Goal: Navigation & Orientation: Find specific page/section

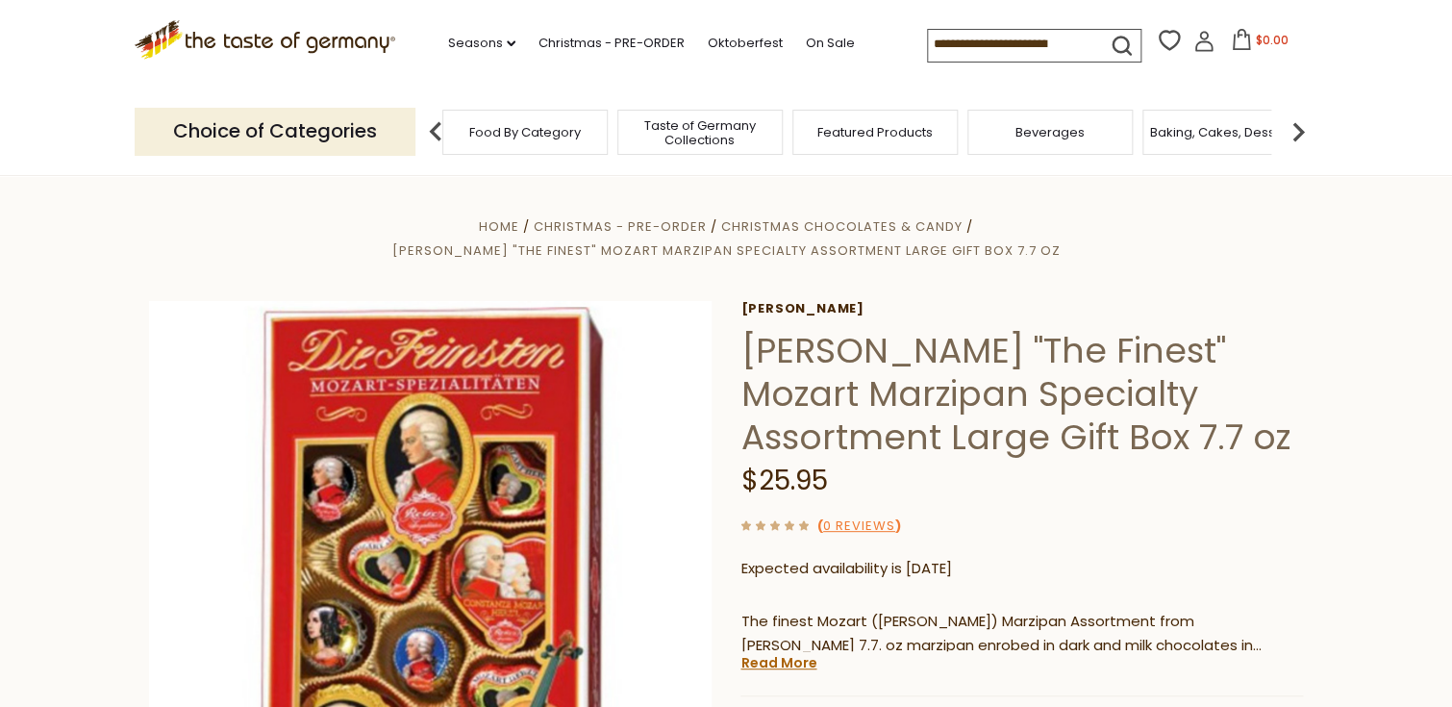
click at [709, 135] on span "Taste of Germany Collections" at bounding box center [700, 132] width 154 height 29
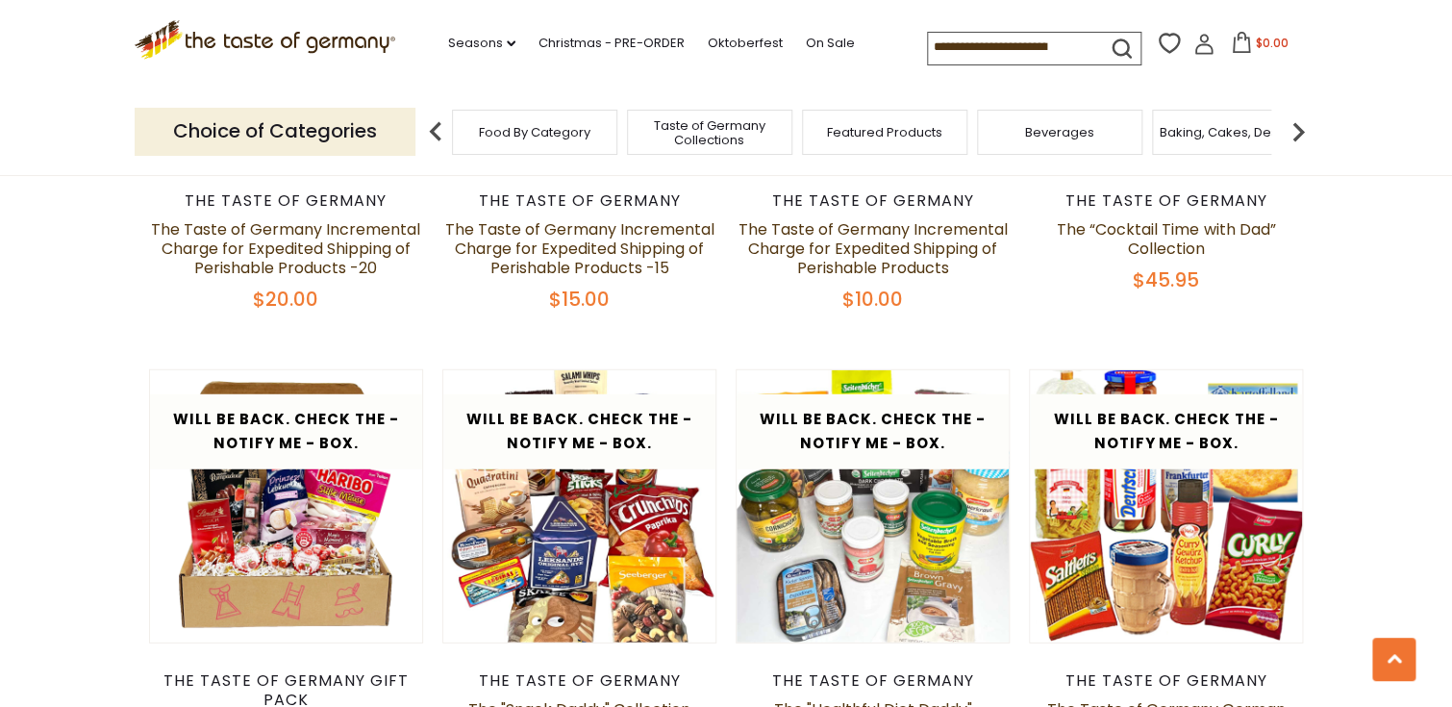
scroll to position [1924, 0]
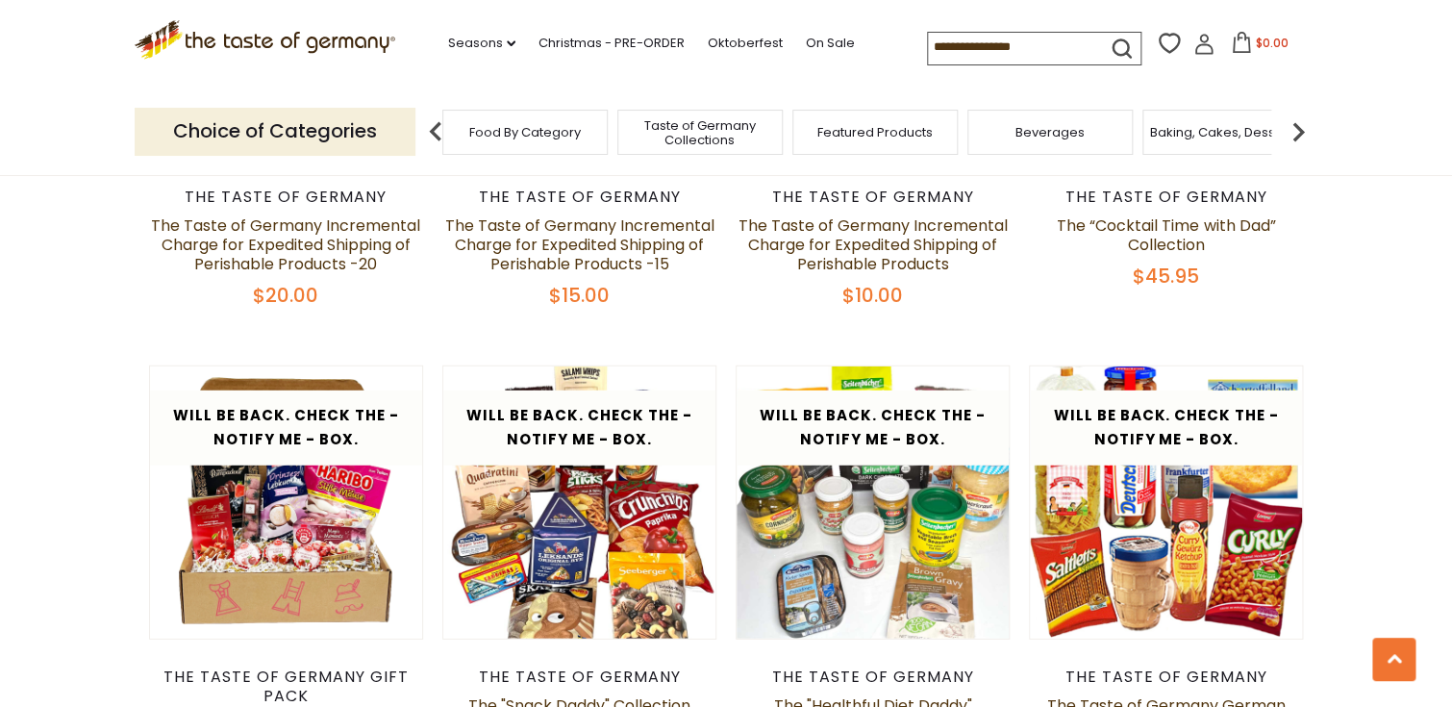
click at [1243, 135] on span "Baking, Cakes, Desserts" at bounding box center [1224, 132] width 149 height 14
click at [1235, 127] on span "Baking, Cakes, Desserts" at bounding box center [1224, 132] width 149 height 14
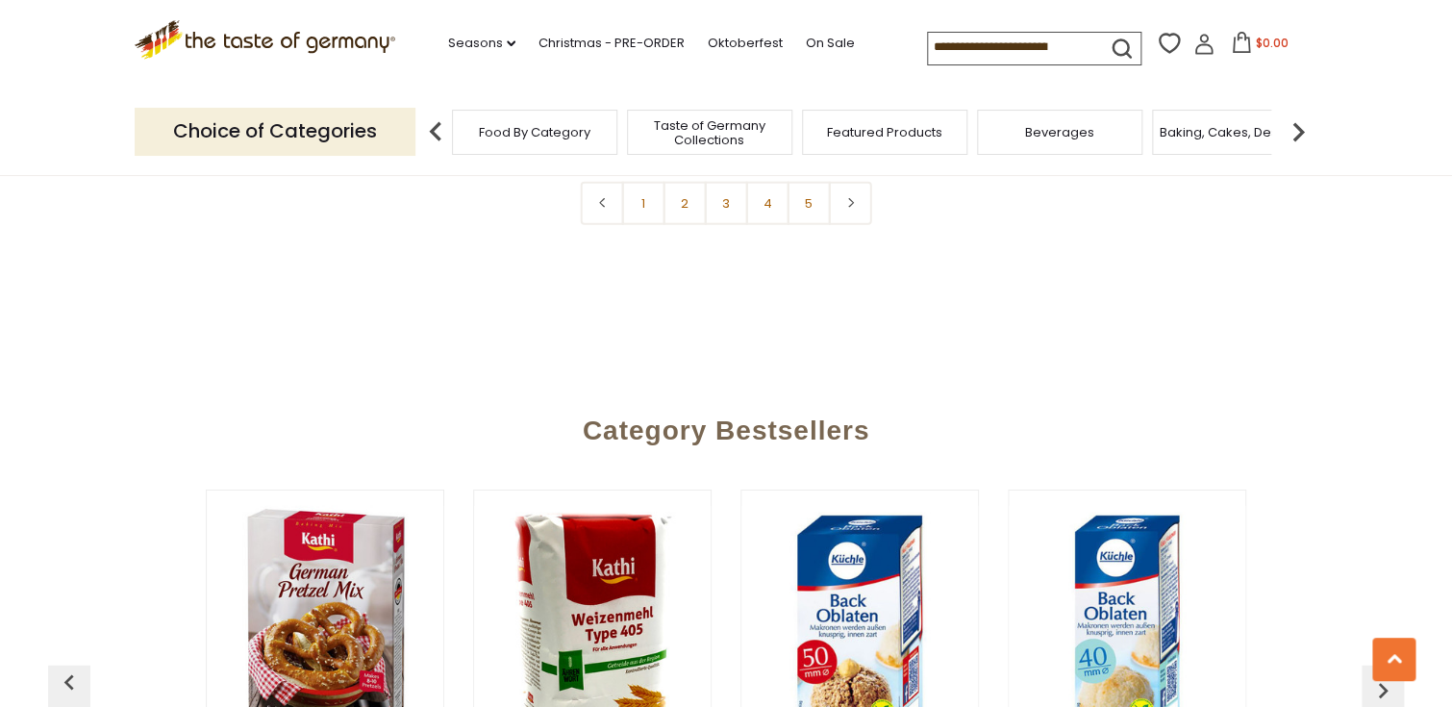
scroll to position [4906, 0]
